Goal: Task Accomplishment & Management: Manage account settings

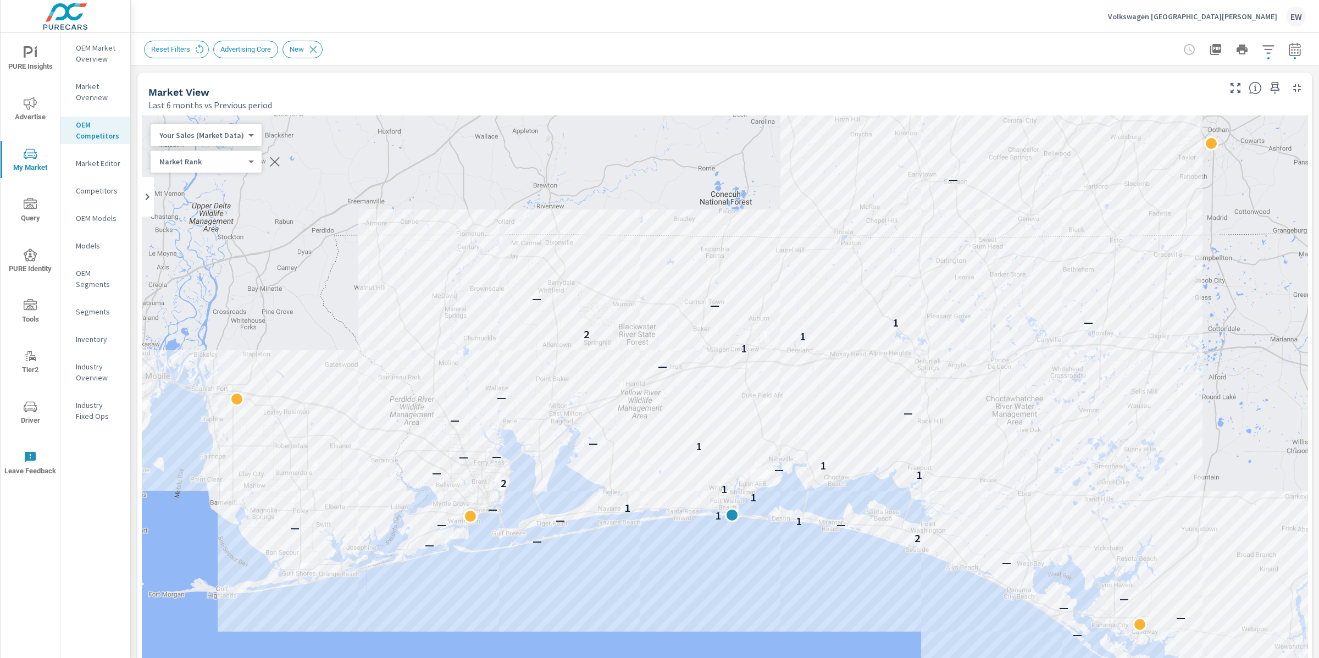
click at [1184, 16] on p "Volkswagen Fort Walton Beach" at bounding box center [1192, 17] width 169 height 10
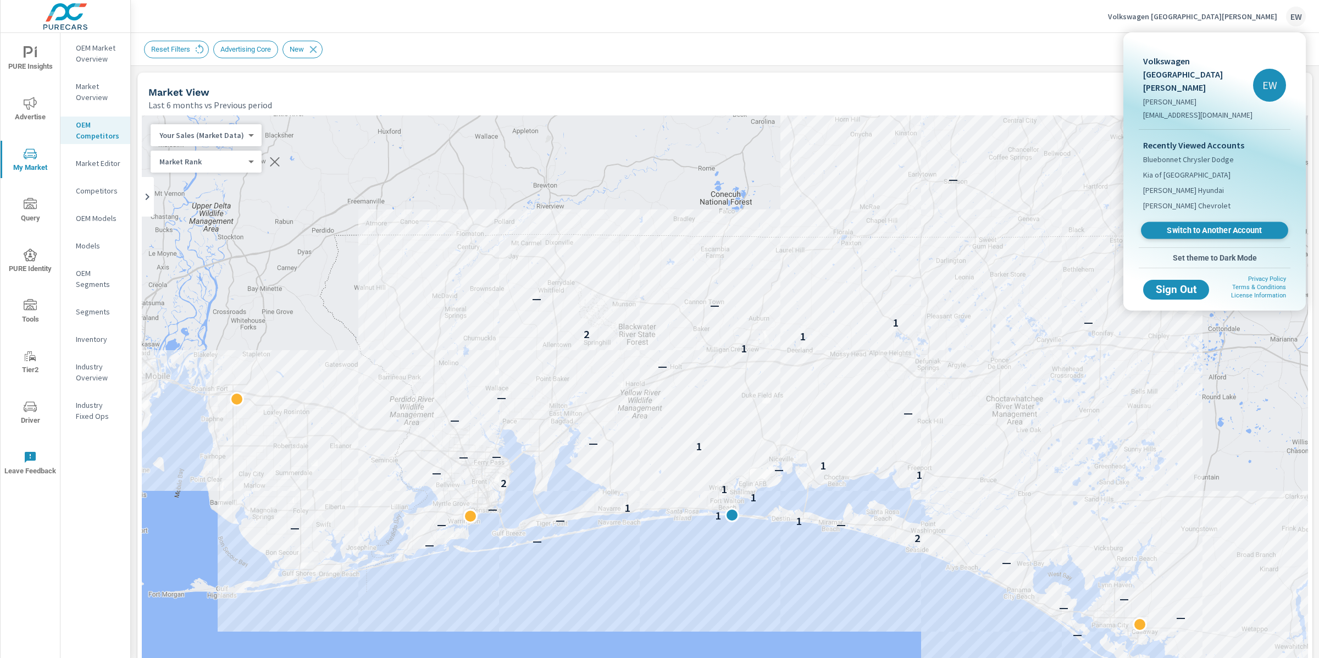
click at [1178, 236] on span "Switch to Another Account" at bounding box center [1214, 230] width 135 height 10
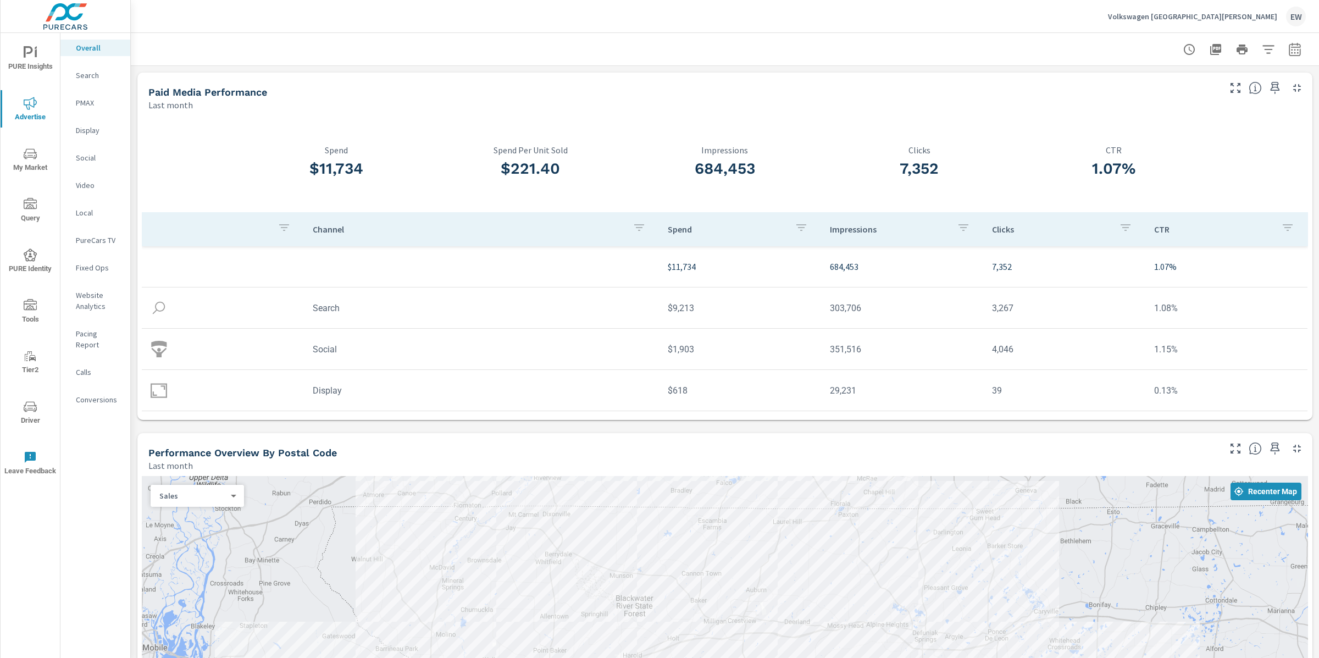
scroll to position [1323, 0]
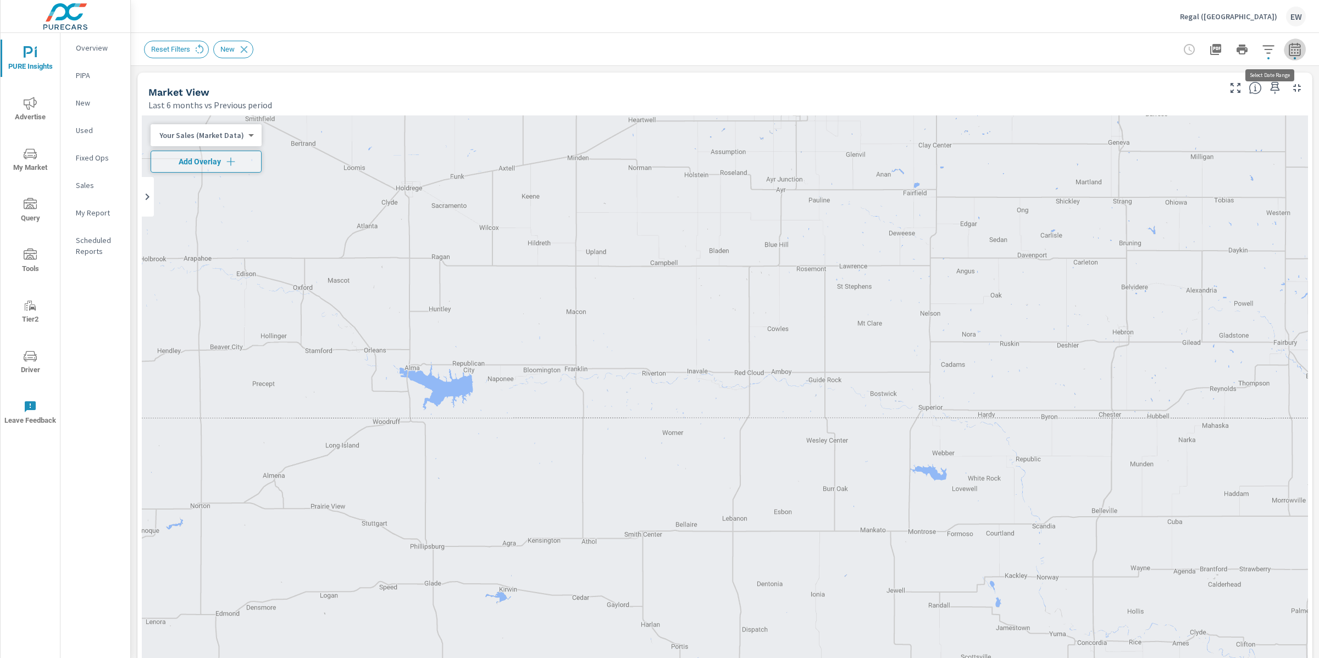
click at [1291, 49] on icon "button" at bounding box center [1294, 51] width 7 height 4
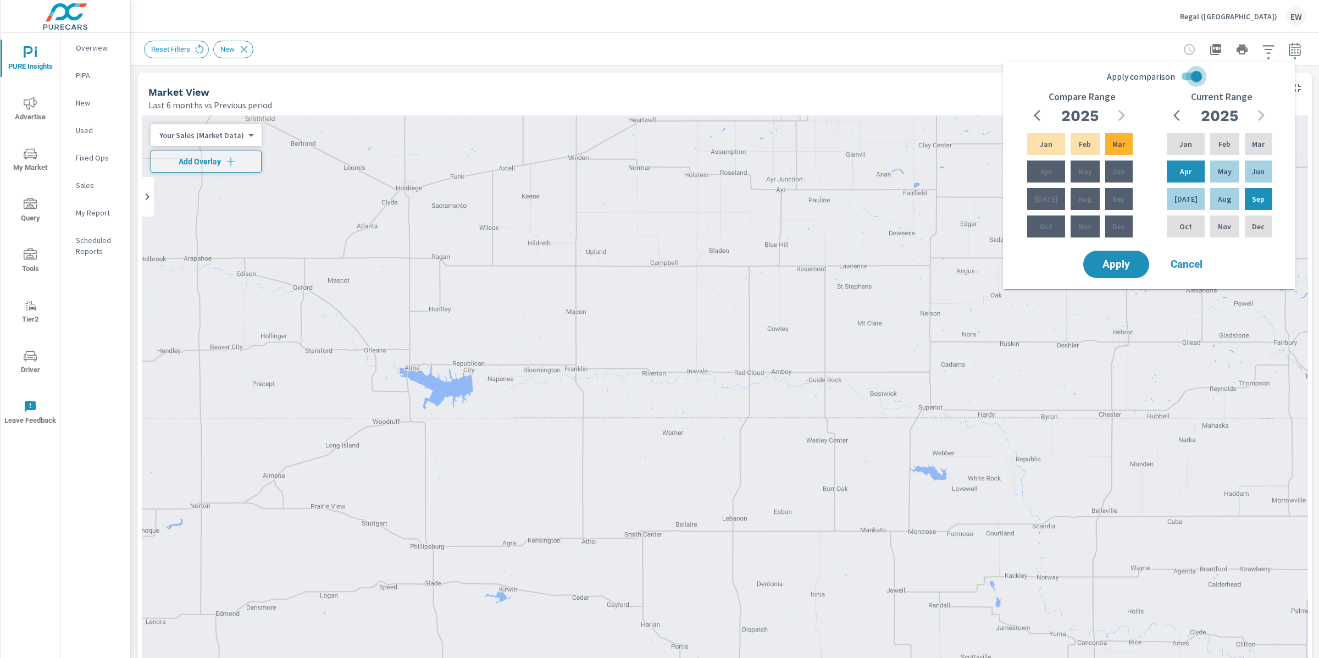
click at [1205, 70] on input "Apply comparison" at bounding box center [1196, 76] width 63 height 21
checkbox input "false"
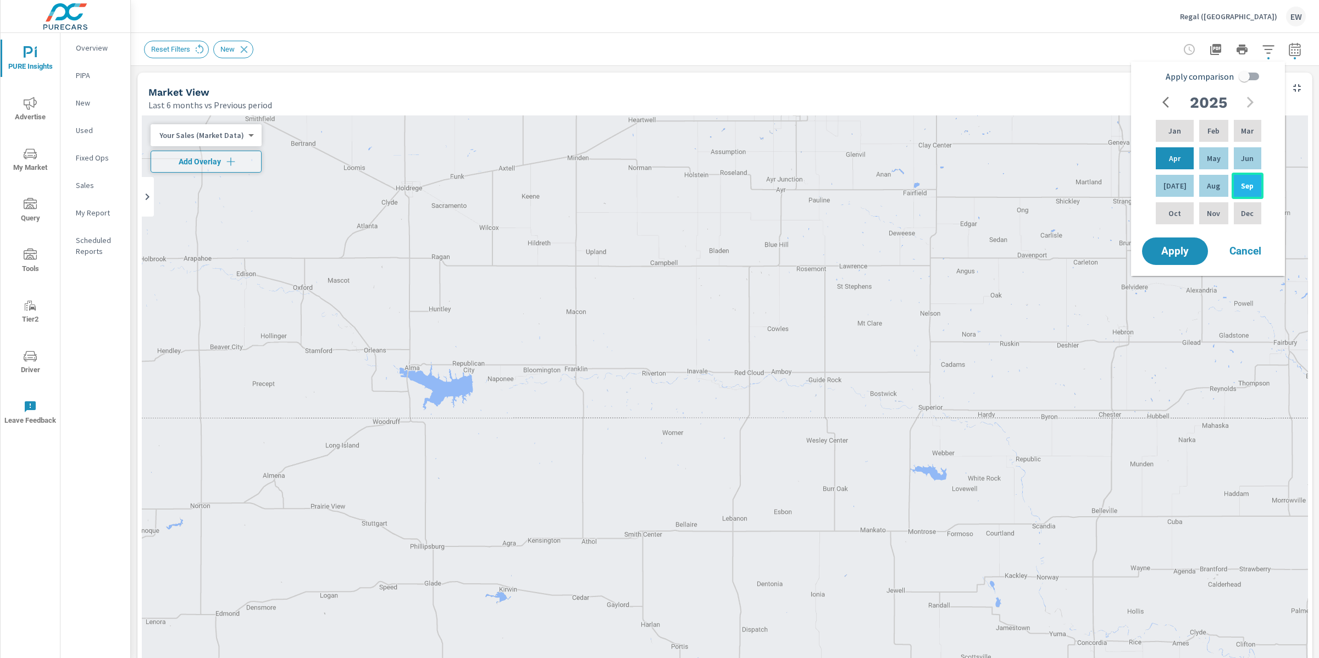
click at [1244, 190] on p "Sep" at bounding box center [1247, 185] width 13 height 11
click at [1261, 180] on div "Sep" at bounding box center [1248, 186] width 32 height 26
click at [1245, 186] on p "Sep" at bounding box center [1247, 185] width 13 height 11
click at [1244, 256] on span "Cancel" at bounding box center [1245, 251] width 44 height 10
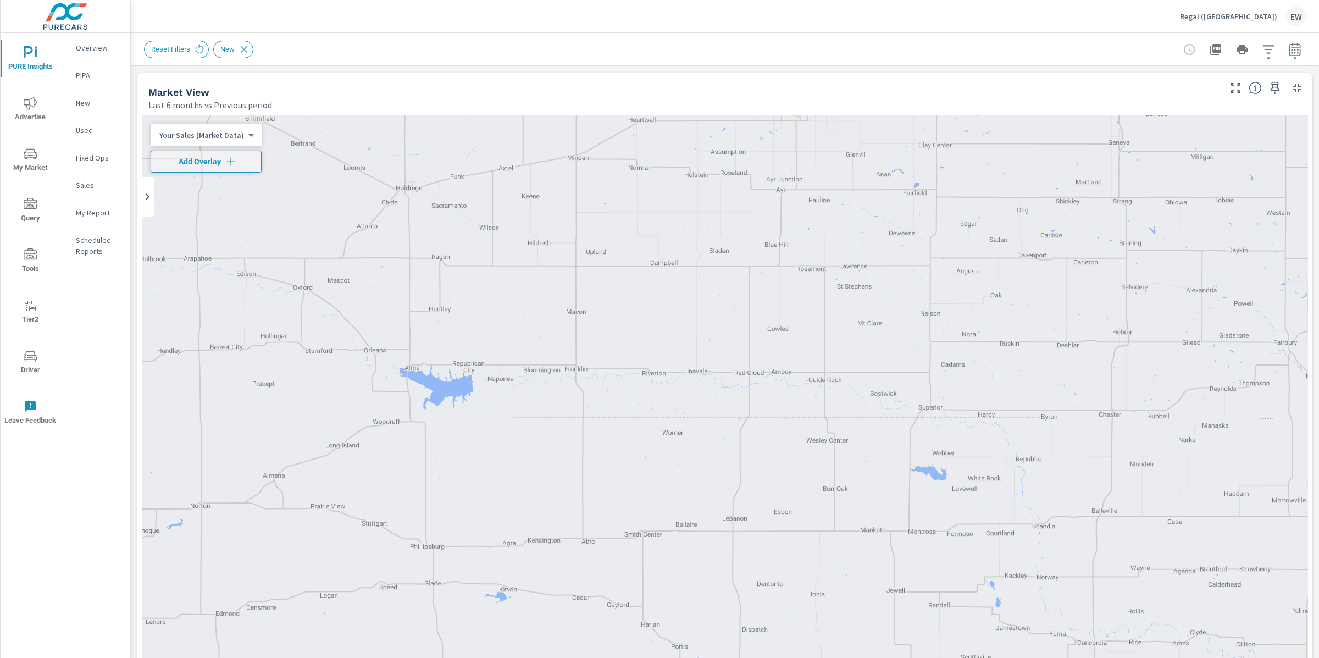
click at [86, 44] on p "Overview" at bounding box center [99, 47] width 46 height 11
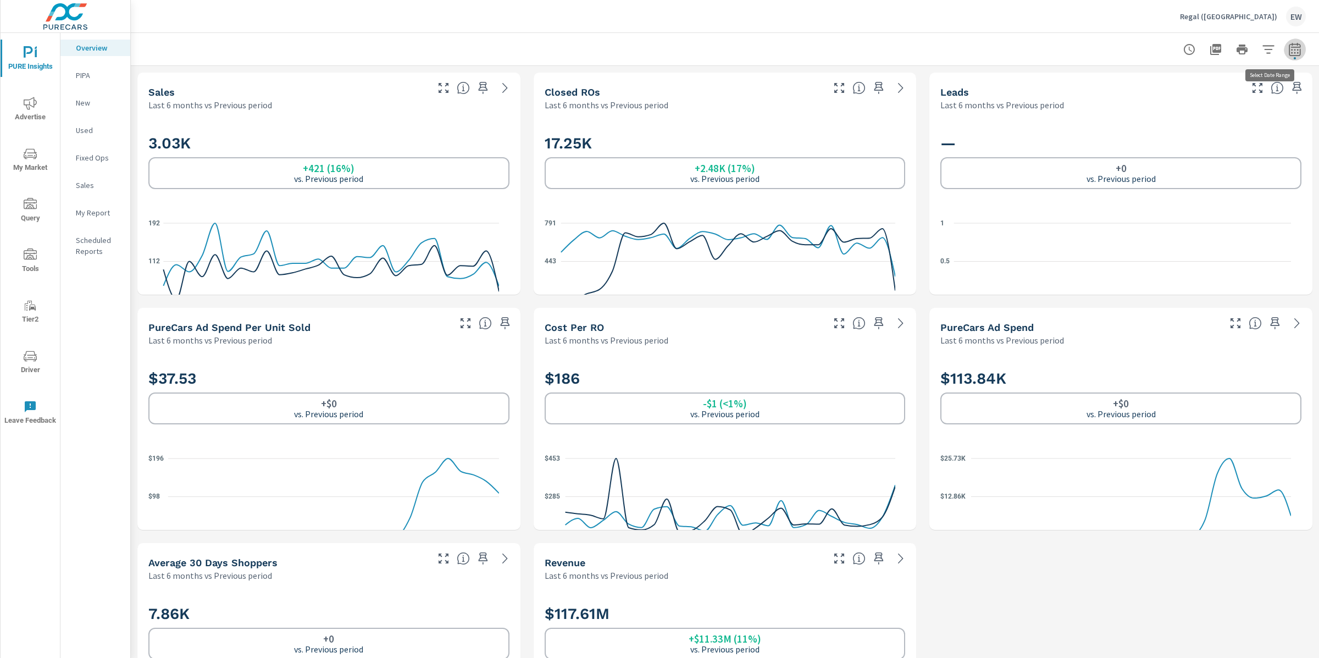
click at [1288, 52] on icon "button" at bounding box center [1294, 49] width 13 height 13
select select "Last 6 months"
select select "Previous period"
click at [1220, 99] on select "Custom Yesterday Last week Last 7 days Last 14 days Last 30 days Last 45 days L…" at bounding box center [1196, 97] width 110 height 22
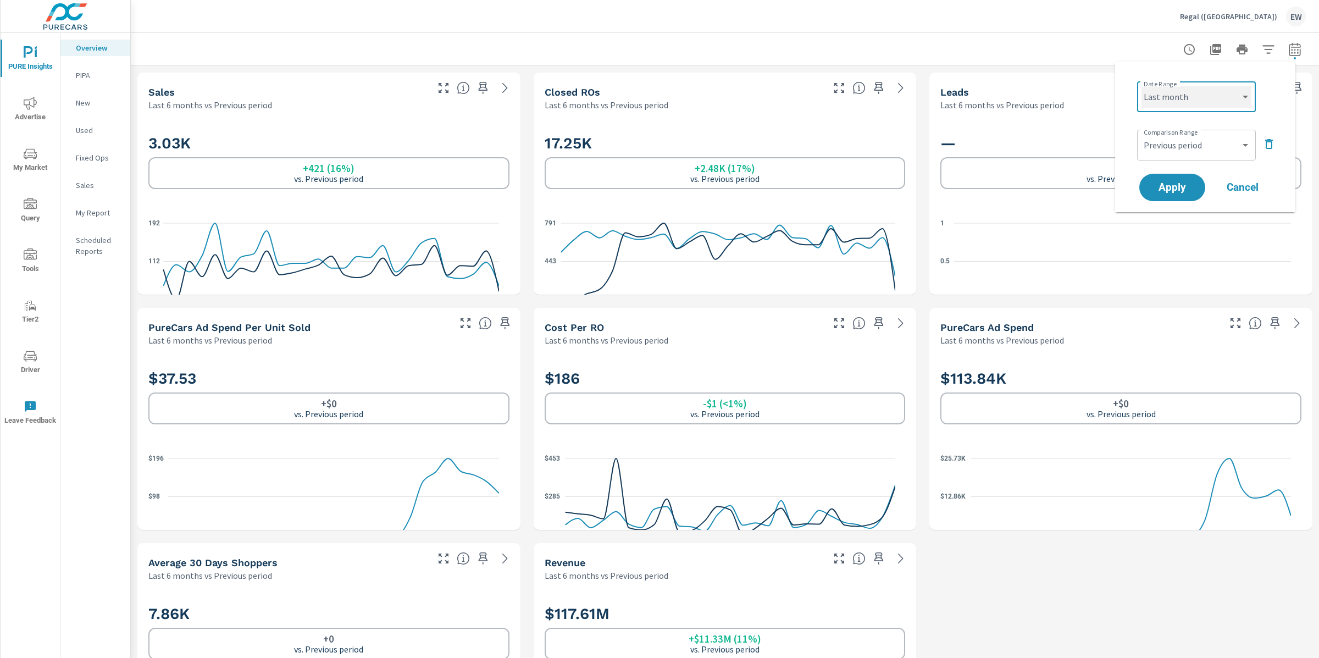
click at [1141, 86] on select "Custom Yesterday Last week Last 7 days Last 14 days Last 30 days Last 45 days L…" at bounding box center [1196, 97] width 110 height 22
click at [1273, 151] on icon "button" at bounding box center [1268, 143] width 13 height 13
click at [1176, 106] on select "Custom Yesterday Last week Last 7 days Last 14 days Last 30 days Last 45 days L…" at bounding box center [1196, 97] width 110 height 22
select select "Last 60 days"
click at [1141, 86] on select "Custom Yesterday Last week Last 7 days Last 14 days Last 30 days Last 45 days L…" at bounding box center [1196, 97] width 110 height 22
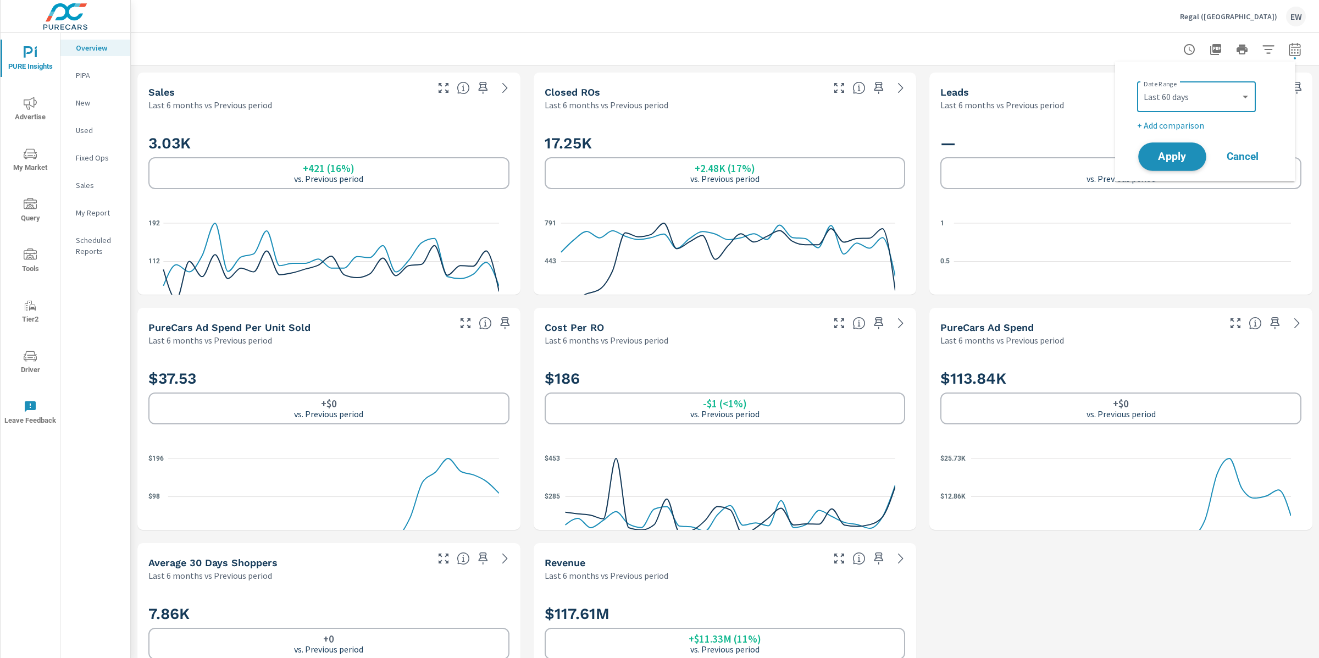
click at [1170, 162] on span "Apply" at bounding box center [1172, 157] width 45 height 10
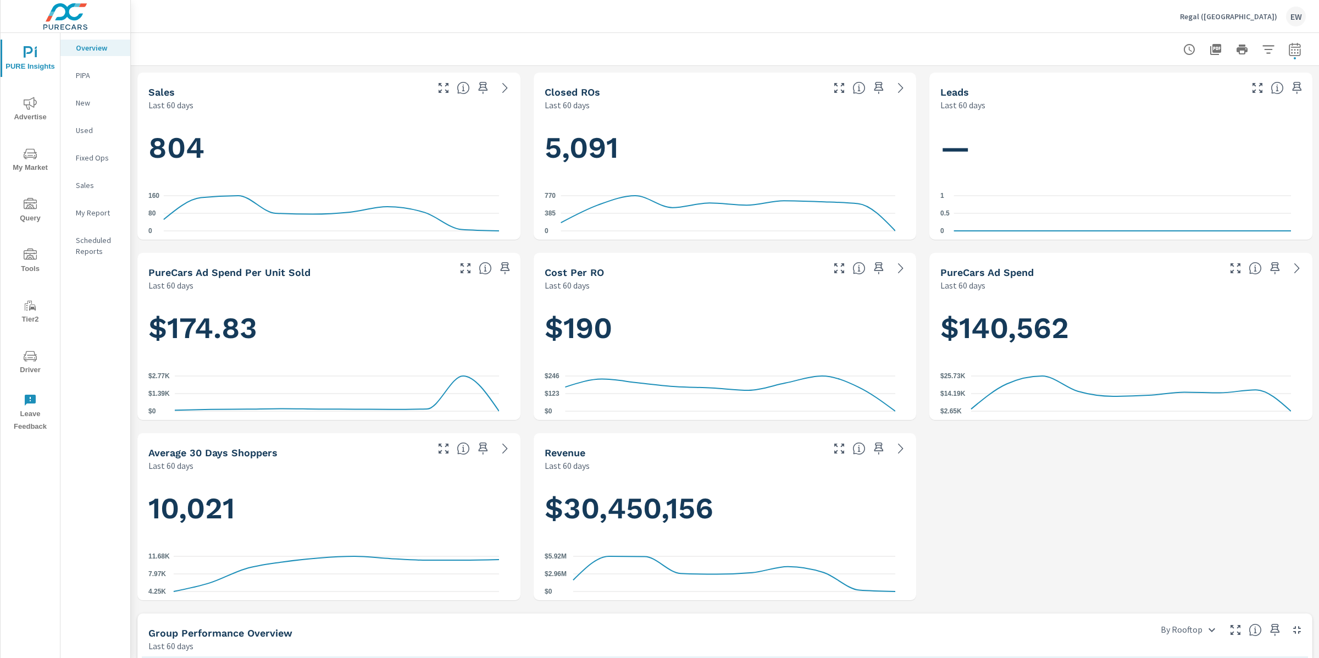
click at [1288, 51] on icon "button" at bounding box center [1294, 49] width 13 height 13
click at [1182, 105] on select "Custom Yesterday Last week Last 7 days Last 14 days Last 30 days Last 45 days L…" at bounding box center [1196, 97] width 110 height 22
select select "custom"
click at [1141, 86] on select "Custom Yesterday Last week Last 7 days Last 14 days Last 30 days Last 45 days L…" at bounding box center [1196, 97] width 110 height 22
click at [1159, 142] on input "08/15/2025" at bounding box center [1168, 139] width 62 height 22
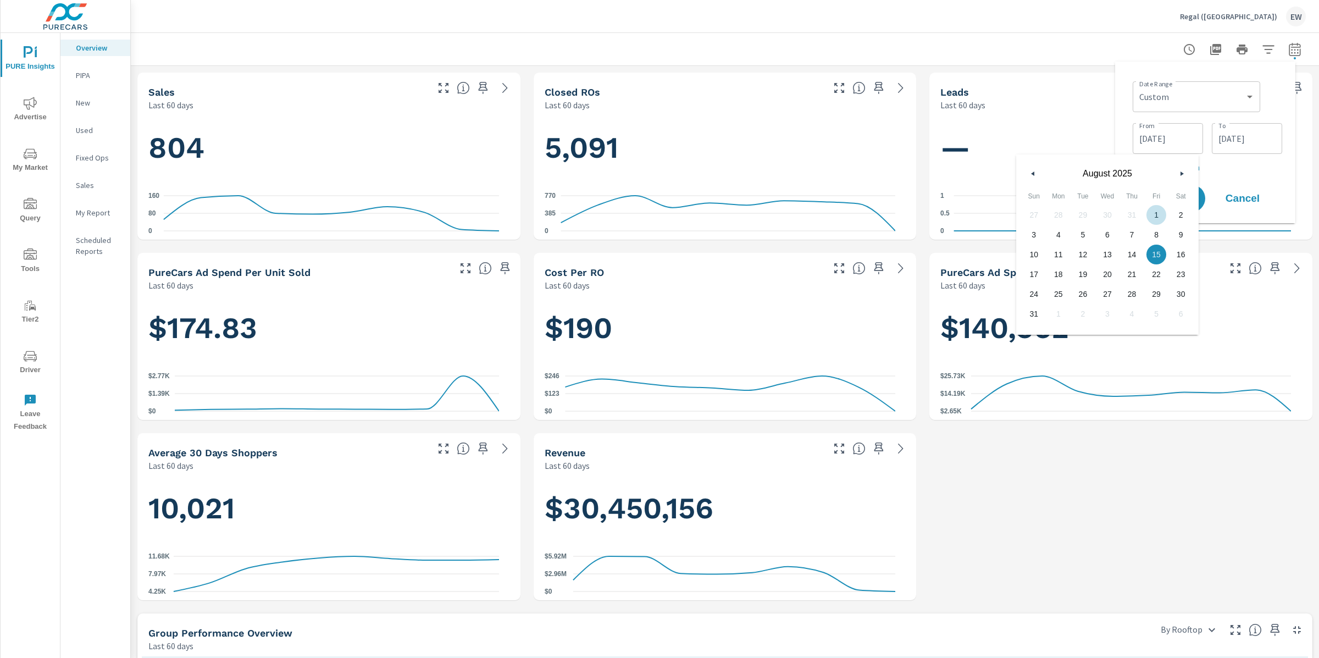
click at [1160, 212] on span "1" at bounding box center [1156, 215] width 25 height 14
type input "08/01/2025"
click at [1273, 148] on input "10/13/2025" at bounding box center [1247, 139] width 62 height 22
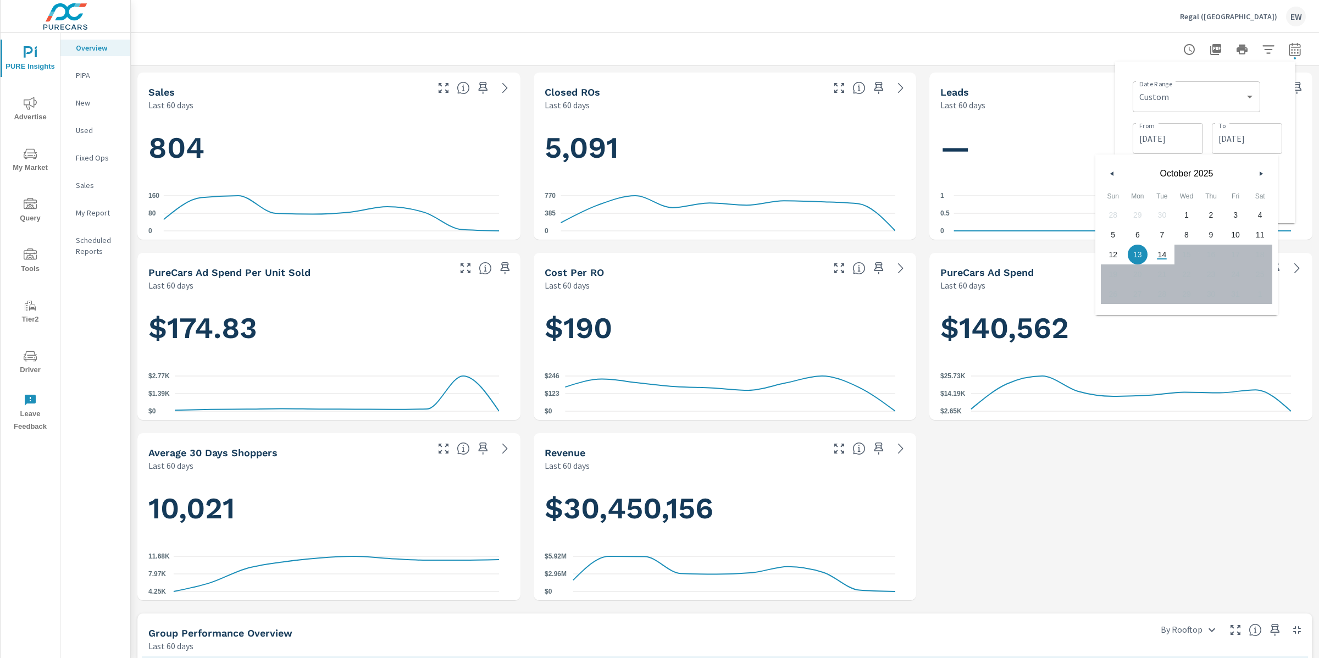
click at [1118, 173] on button "button" at bounding box center [1112, 173] width 13 height 13
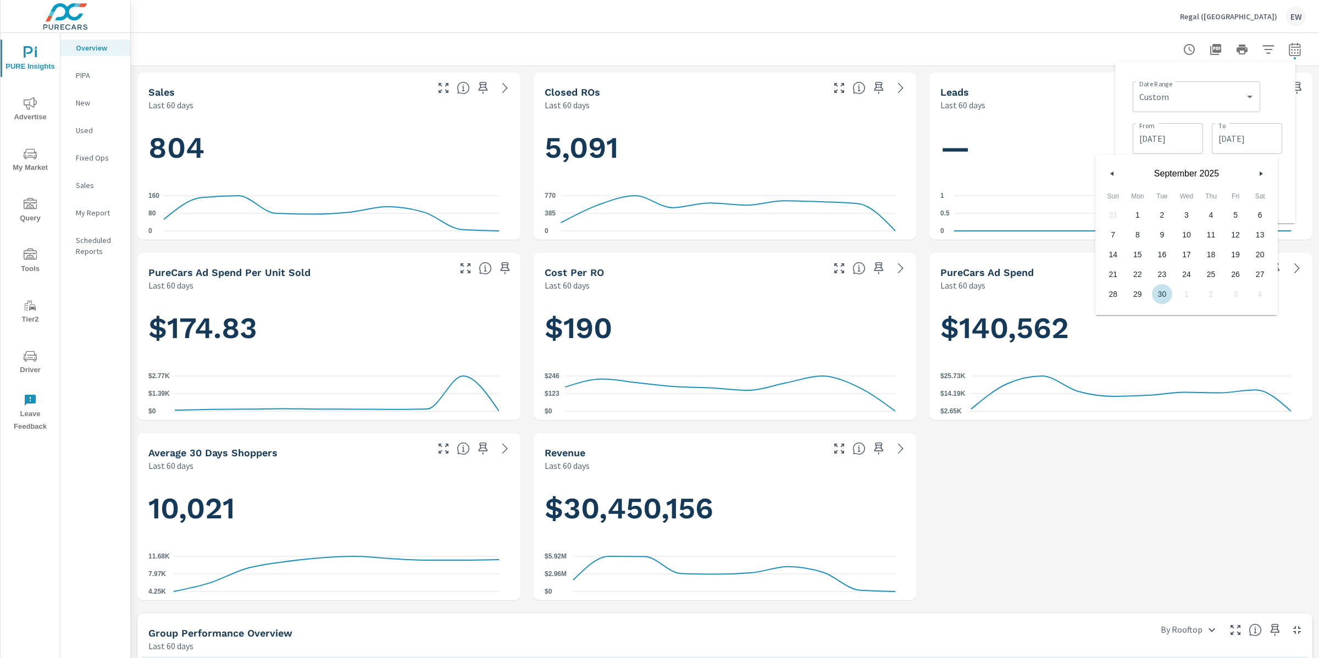
click at [1166, 293] on span "30" at bounding box center [1162, 294] width 25 height 14
type input "09/30/2025"
click at [1121, 90] on div "Date Range Custom Yesterday Last week Last 7 days Last 14 days Last 30 days Las…" at bounding box center [1205, 143] width 180 height 162
click at [1160, 204] on span "Apply" at bounding box center [1172, 198] width 45 height 10
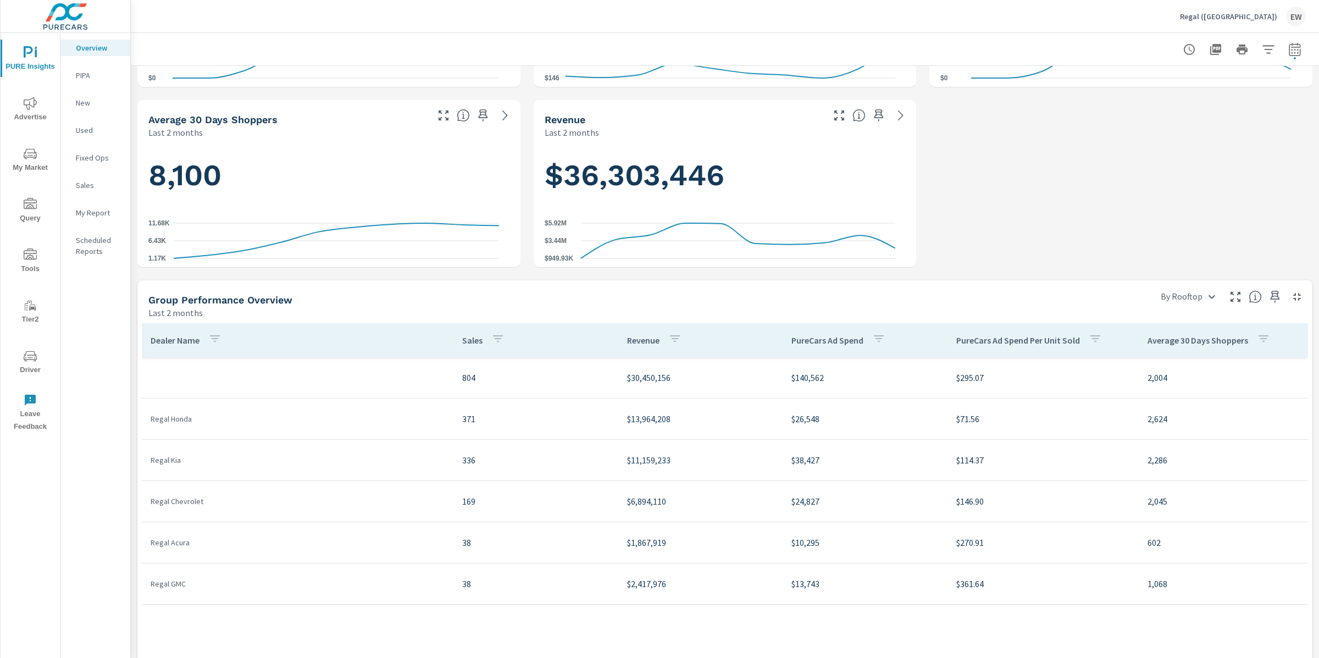
scroll to position [331, 0]
